Goal: Transaction & Acquisition: Purchase product/service

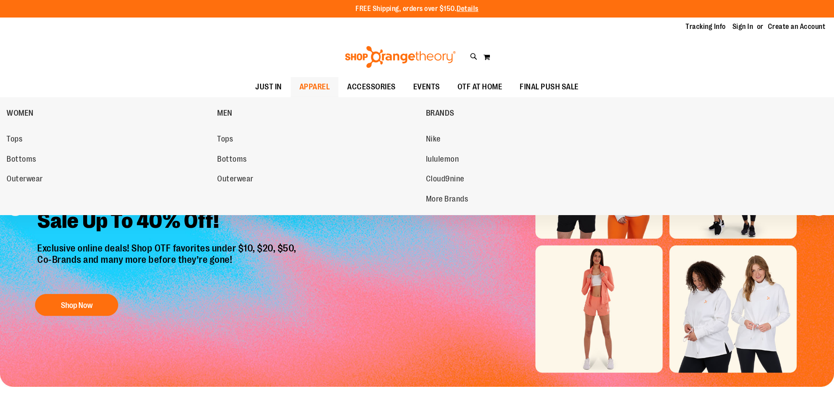
click at [311, 83] on span "APPAREL" at bounding box center [315, 87] width 31 height 20
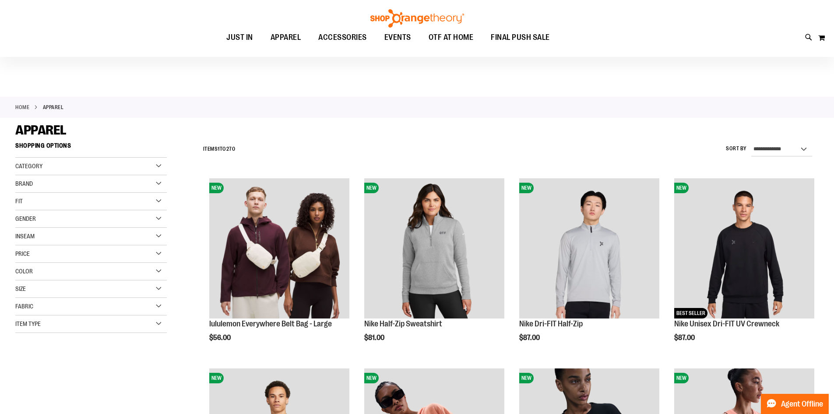
scroll to position [131, 0]
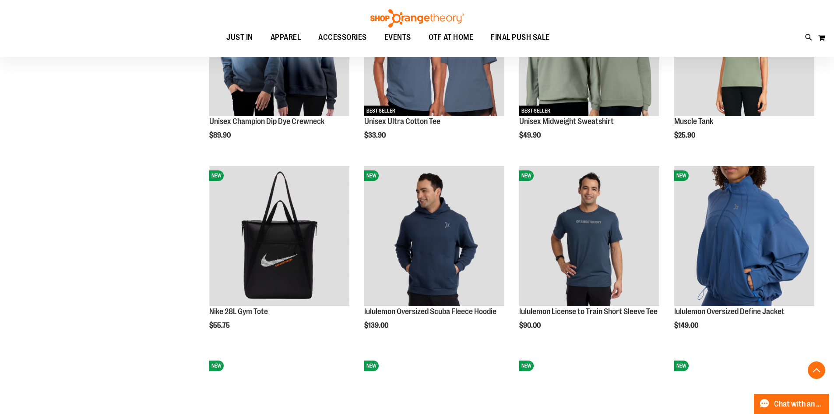
scroll to position [788, 0]
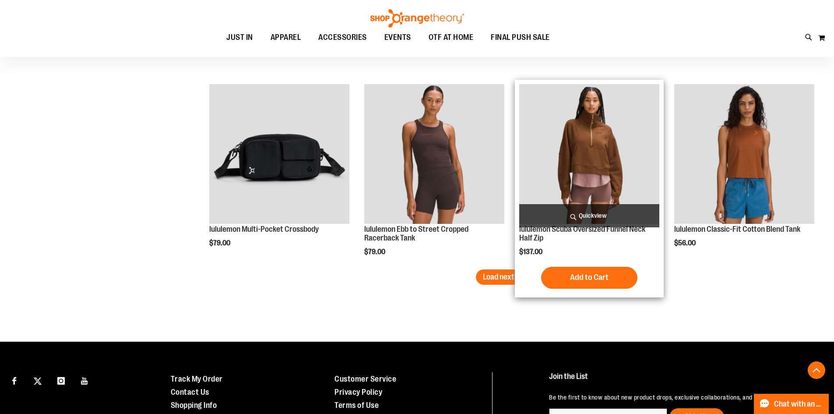
scroll to position [1620, 0]
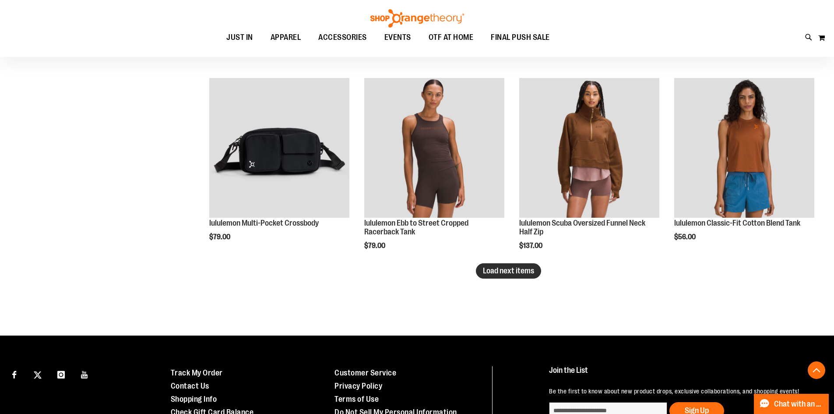
click at [490, 276] on button "Load next items" at bounding box center [508, 270] width 65 height 15
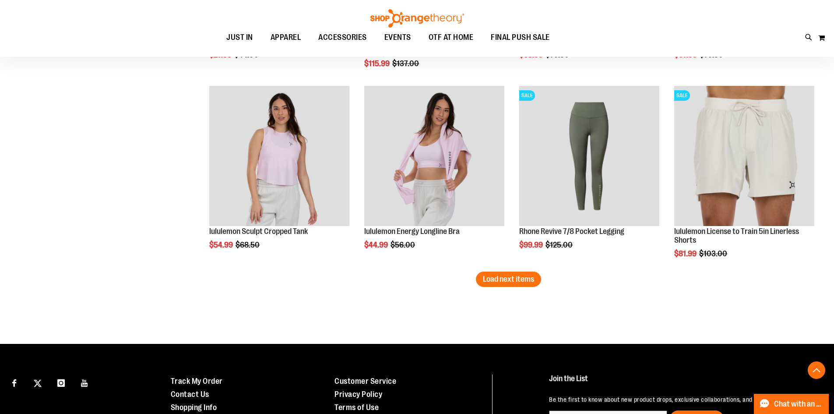
scroll to position [2224, 0]
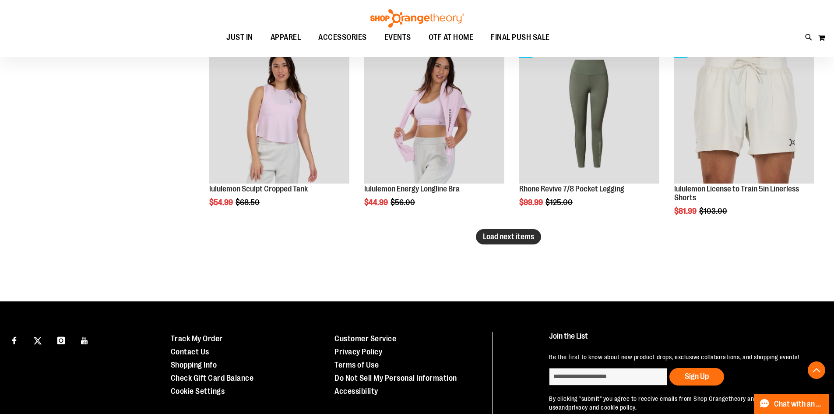
click at [504, 238] on span "Load next items" at bounding box center [508, 236] width 51 height 9
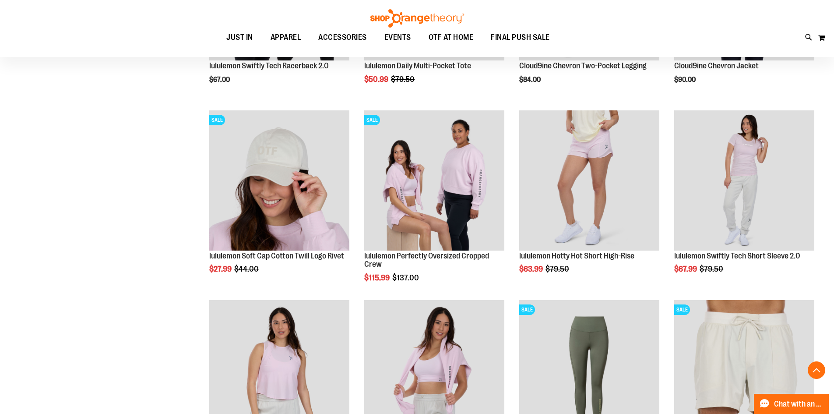
scroll to position [1961, 0]
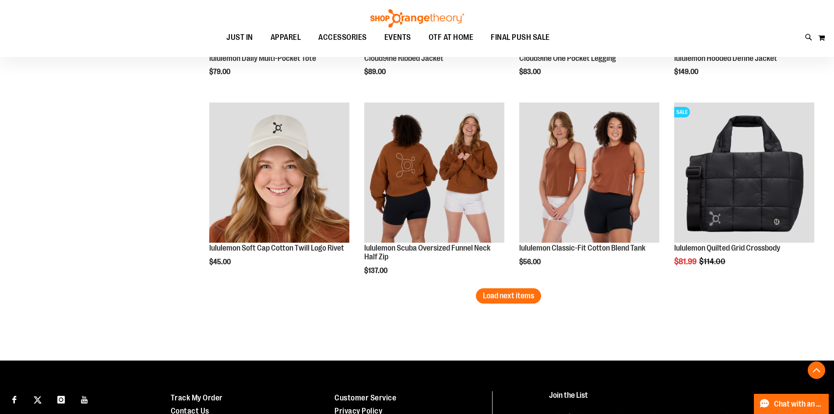
scroll to position [2749, 0]
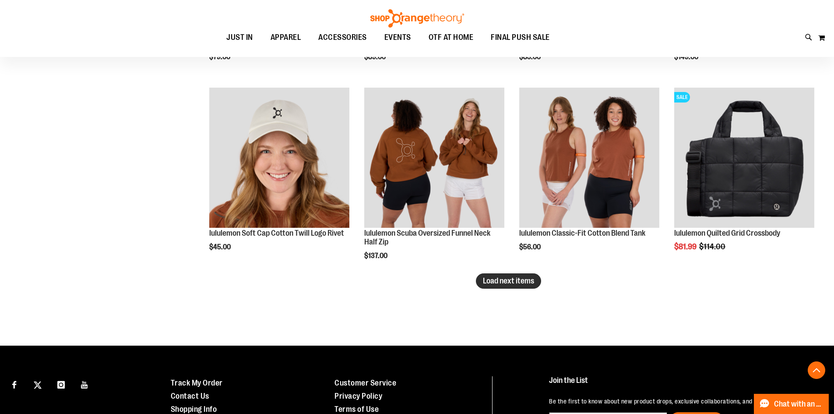
click at [516, 280] on span "Load next items" at bounding box center [508, 280] width 51 height 9
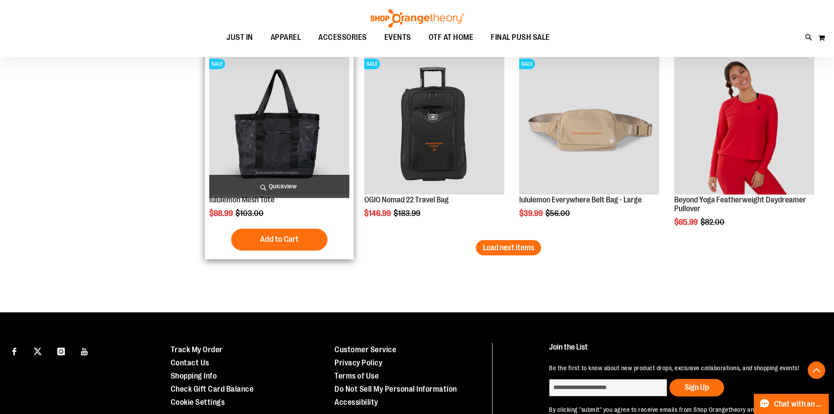
scroll to position [3363, 0]
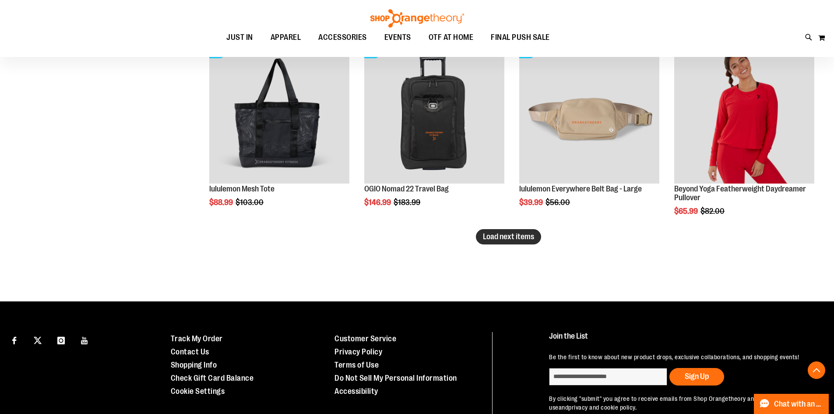
click at [509, 242] on button "Load next items" at bounding box center [508, 236] width 65 height 15
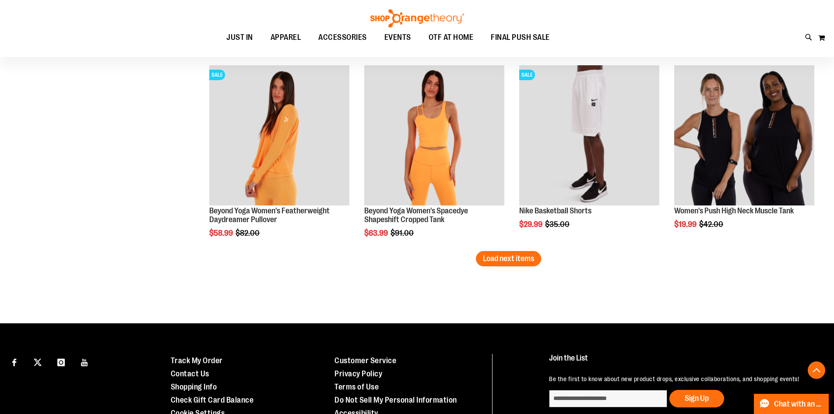
scroll to position [3933, 0]
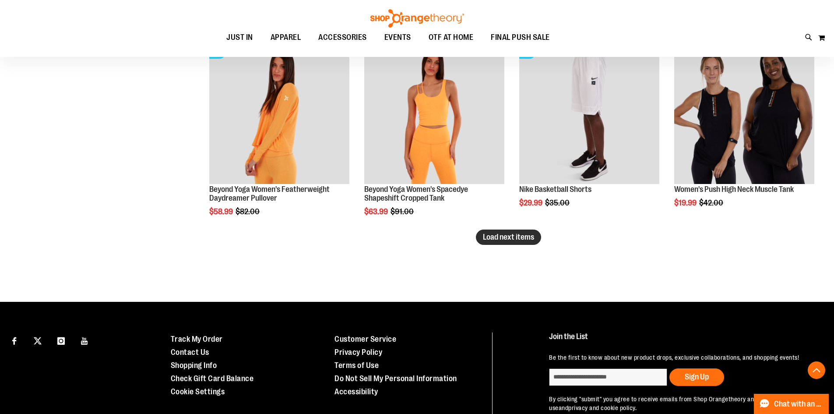
click at [533, 242] on button "Load next items" at bounding box center [508, 236] width 65 height 15
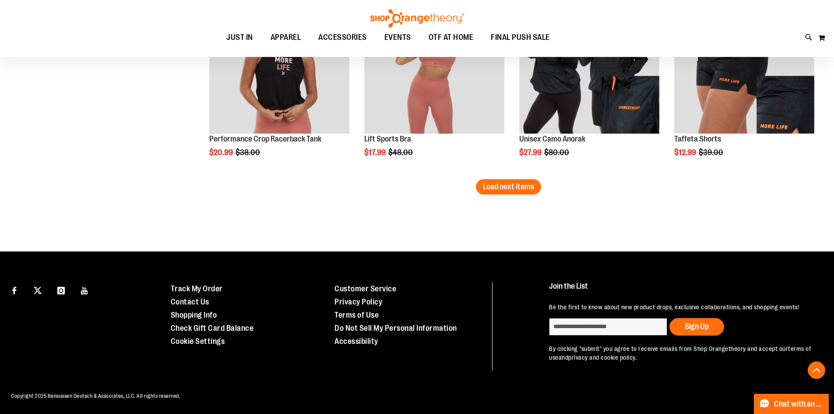
scroll to position [4553, 0]
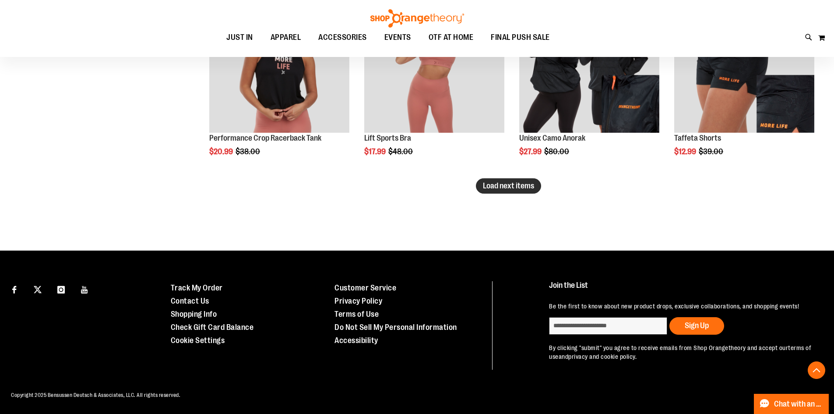
click at [490, 188] on span "Load next items" at bounding box center [508, 185] width 51 height 9
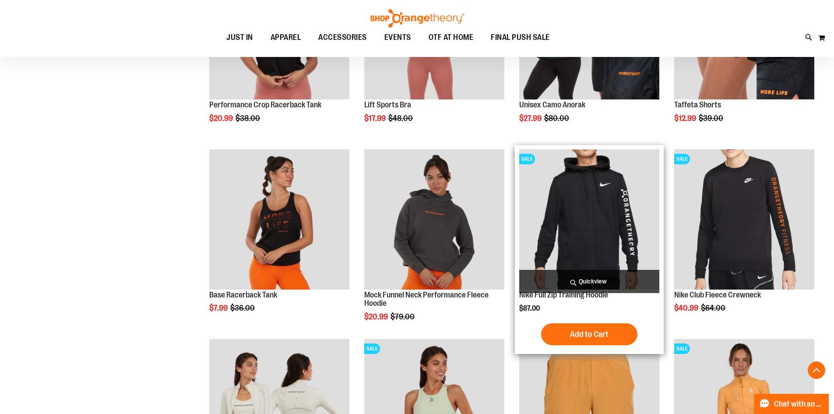
scroll to position [4591, 0]
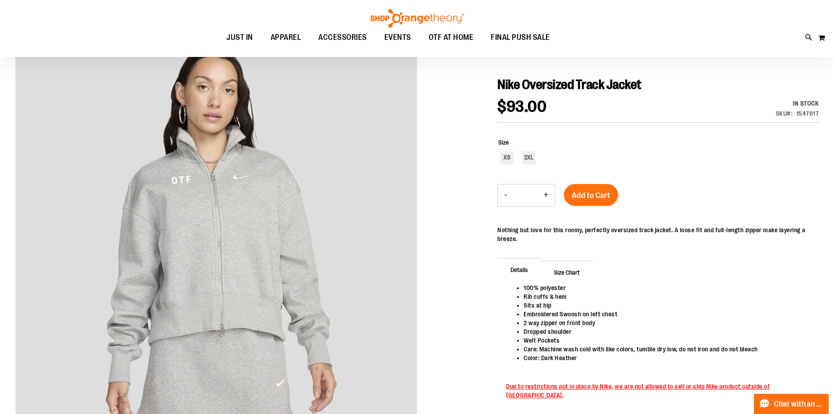
scroll to position [87, 0]
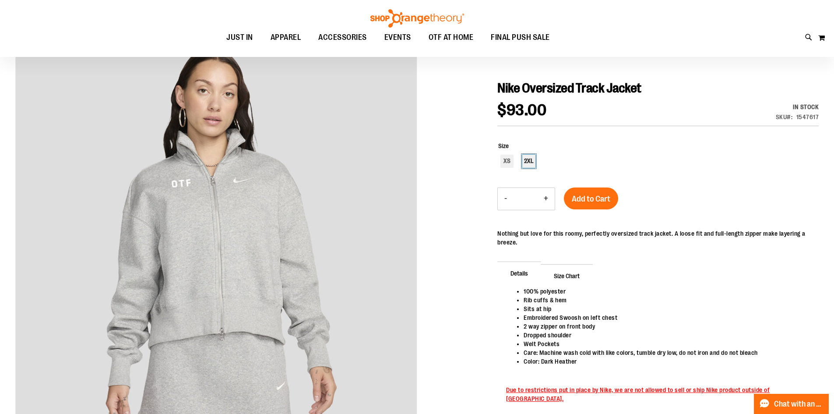
click at [526, 159] on div "2XL" at bounding box center [528, 161] width 13 height 13
type input "***"
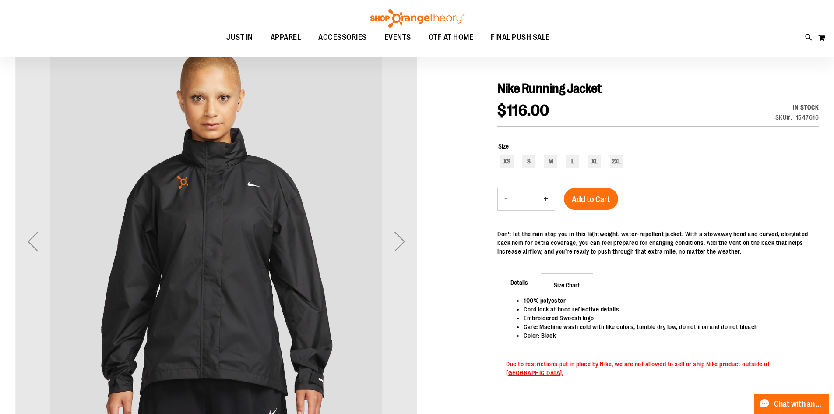
scroll to position [87, 0]
click at [399, 252] on div "Next" at bounding box center [399, 240] width 35 height 35
